Goal: Task Accomplishment & Management: Use online tool/utility

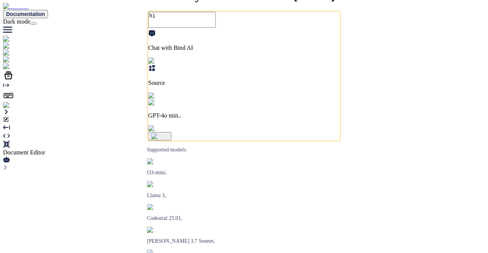
click at [10, 125] on icon at bounding box center [6, 127] width 7 height 4
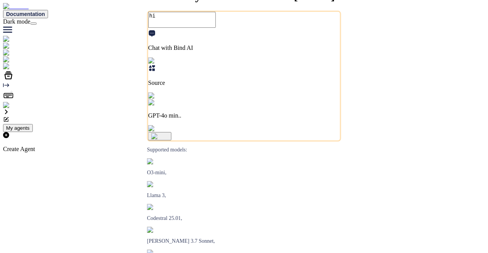
click at [244, 132] on div "Create Agent" at bounding box center [123, 142] width 241 height 21
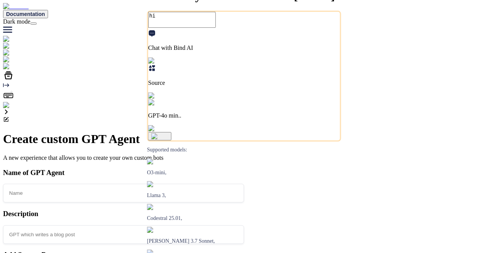
scroll to position [12, 0]
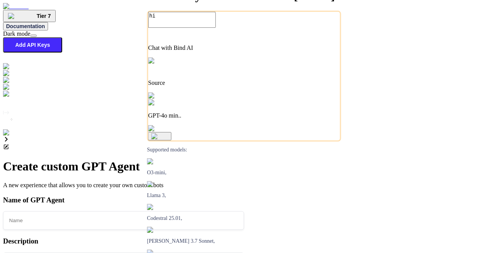
type textarea "x"
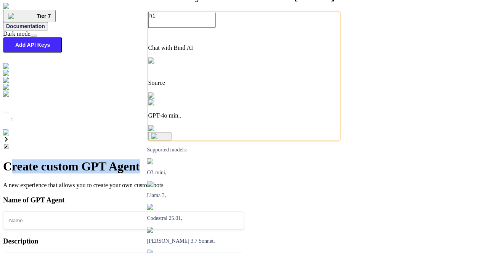
drag, startPoint x: 294, startPoint y: 40, endPoint x: 402, endPoint y: 43, distance: 107.8
copy h1 "reate custom GPT Agent"
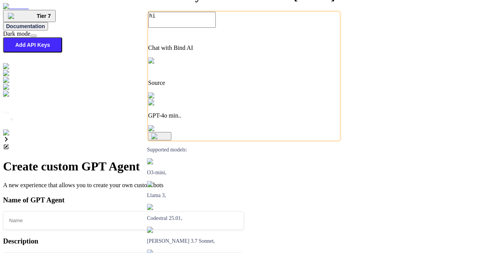
click at [244, 182] on p "A new experience that allows you to create your own custom bots" at bounding box center [123, 185] width 241 height 7
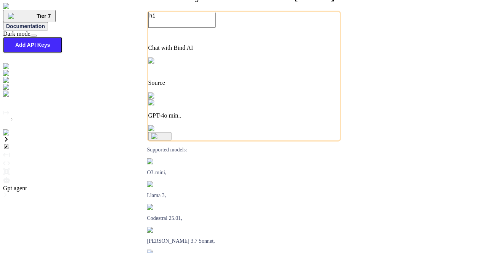
click at [10, 177] on icon at bounding box center [6, 180] width 7 height 6
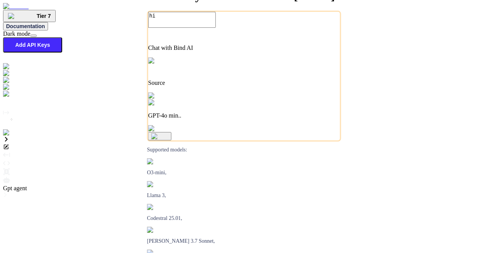
click at [482, 177] on div at bounding box center [243, 181] width 481 height 8
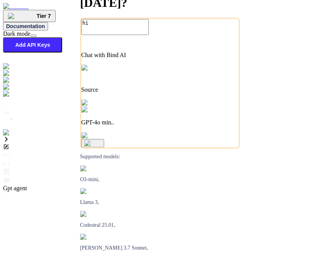
click at [10, 177] on icon at bounding box center [6, 180] width 7 height 6
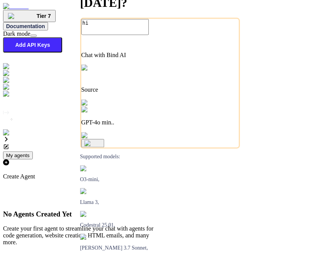
click at [160, 173] on p "Create Agent" at bounding box center [81, 176] width 157 height 7
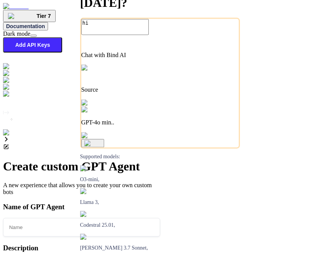
type textarea "x"
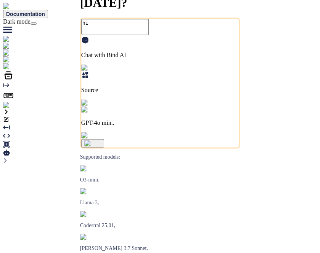
type textarea "x"
